Goal: Information Seeking & Learning: Learn about a topic

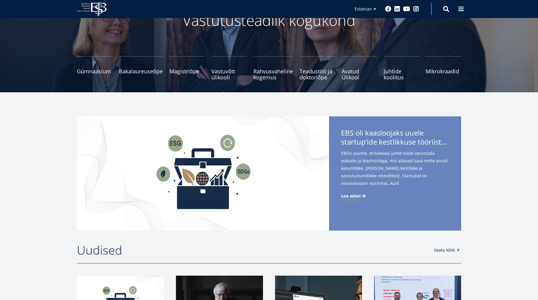
scroll to position [62, 0]
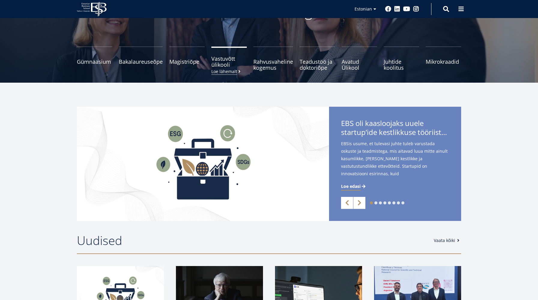
click at [220, 64] on span "Vastuvõtt ülikooli Loe lähemalt" at bounding box center [228, 62] width 35 height 12
click at [310, 65] on span "Teadustöö ja doktoriõpe Tutvu" at bounding box center [317, 62] width 35 height 12
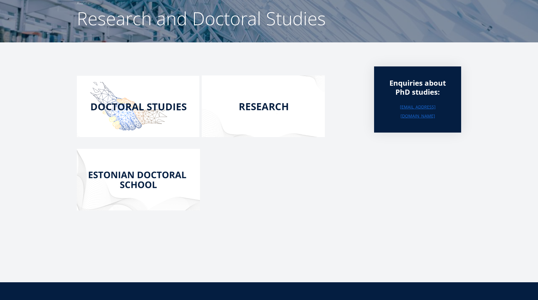
scroll to position [57, 0]
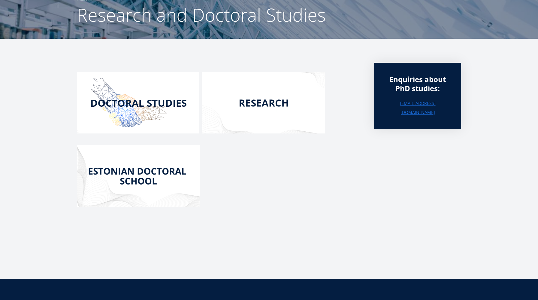
click at [159, 100] on img at bounding box center [138, 102] width 123 height 61
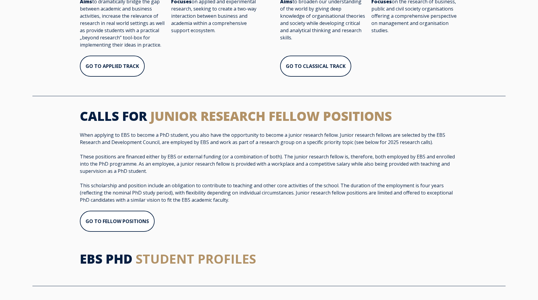
scroll to position [110, 0]
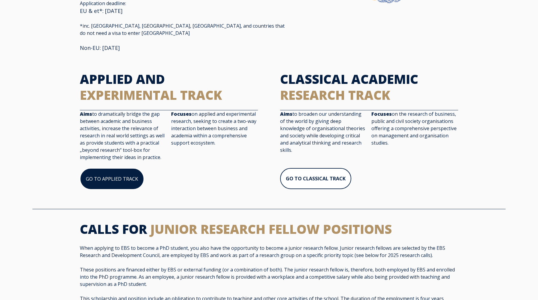
click at [120, 168] on link "GO TO APPLIED TRACK" at bounding box center [112, 179] width 64 height 22
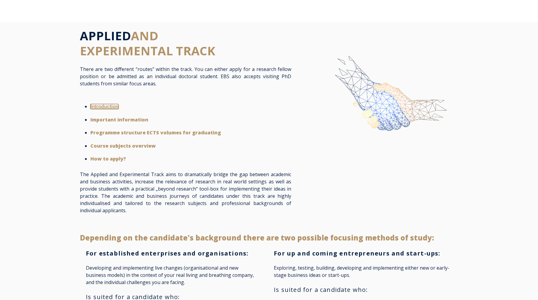
click at [117, 107] on strong "Introduction" at bounding box center [104, 106] width 28 height 5
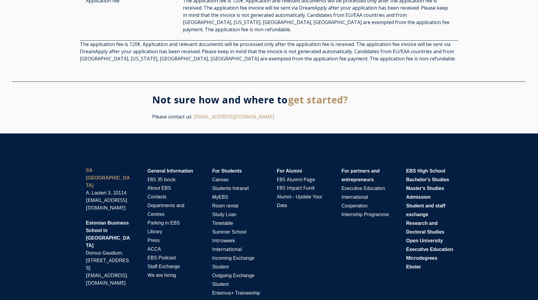
scroll to position [1578, 0]
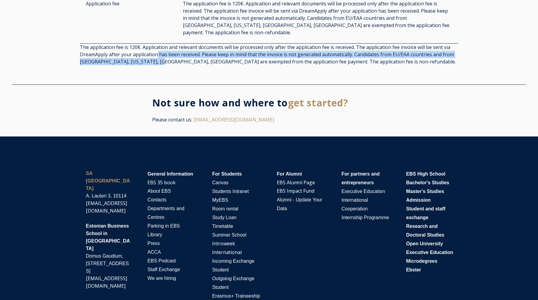
drag, startPoint x: 156, startPoint y: 44, endPoint x: 156, endPoint y: 52, distance: 8.1
click at [156, 52] on span "The application fee is 120€. Application and relevant documents will be process…" at bounding box center [268, 54] width 376 height 21
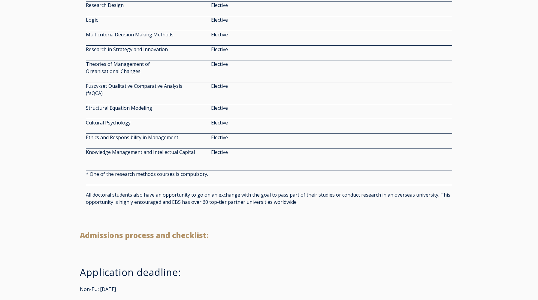
scroll to position [943, 0]
